Goal: Find specific page/section: Find specific page/section

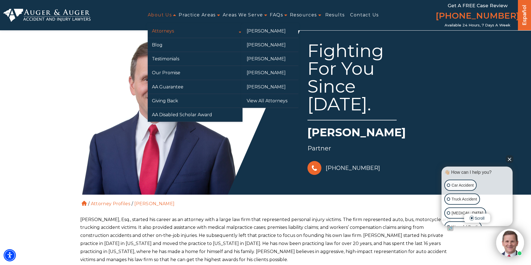
click at [163, 31] on link "Attorneys" at bounding box center [195, 31] width 95 height 14
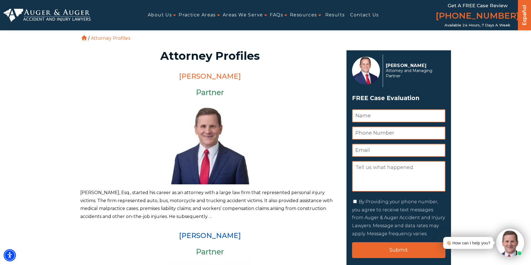
click at [210, 75] on link "Herbert W. Auger" at bounding box center [210, 76] width 62 height 8
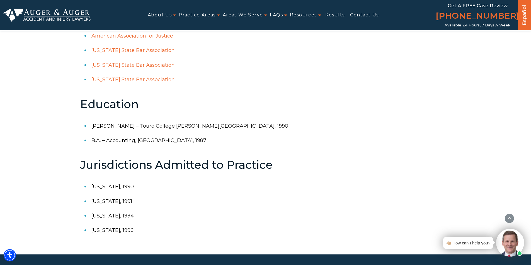
scroll to position [362, 0]
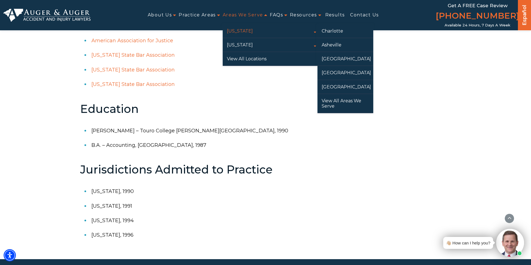
click at [245, 29] on link "[US_STATE]" at bounding box center [270, 31] width 95 height 14
